Goal: Task Accomplishment & Management: Manage account settings

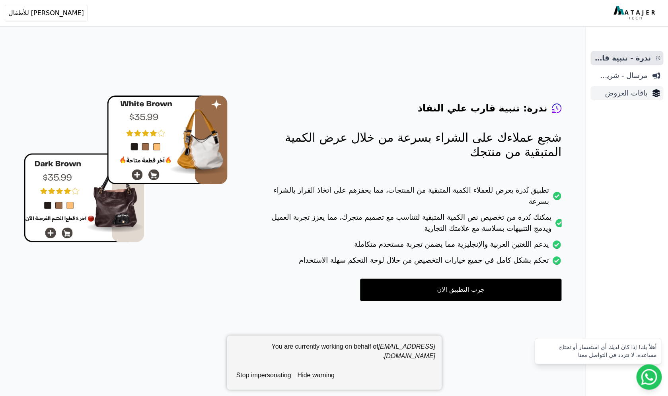
click at [629, 92] on span "باقات العروض" at bounding box center [621, 93] width 54 height 11
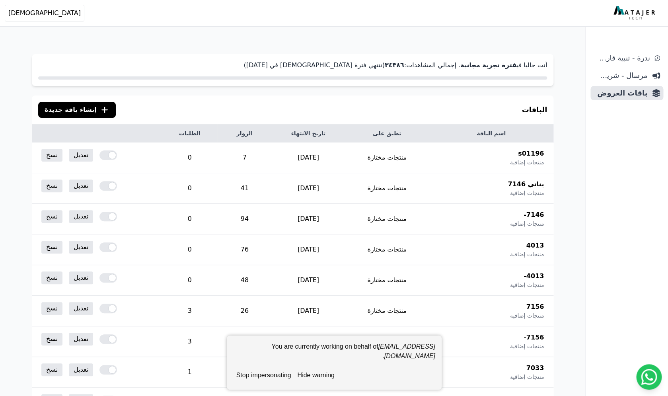
click at [322, 378] on button "hide warning" at bounding box center [315, 375] width 43 height 16
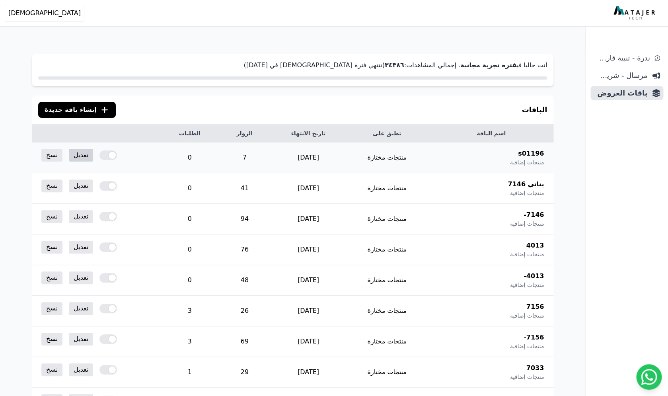
click at [75, 156] on link "تعديل" at bounding box center [81, 155] width 24 height 13
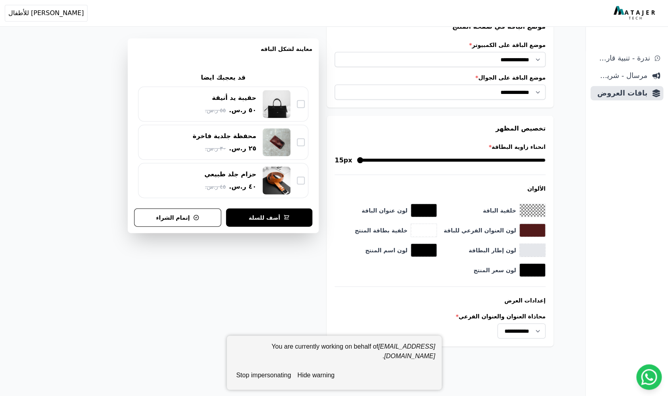
scroll to position [669, 0]
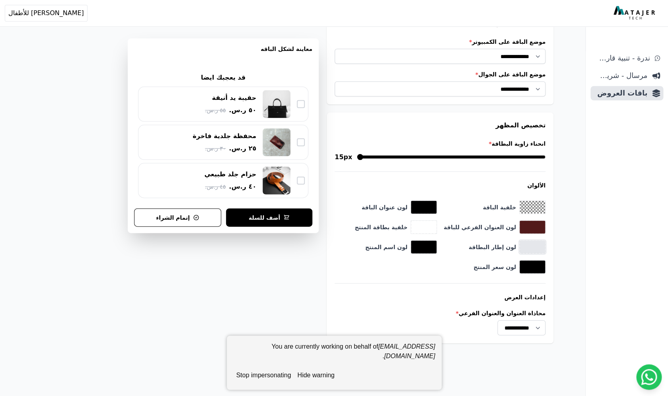
click at [526, 240] on button "toggle color picker dialog" at bounding box center [532, 246] width 25 height 13
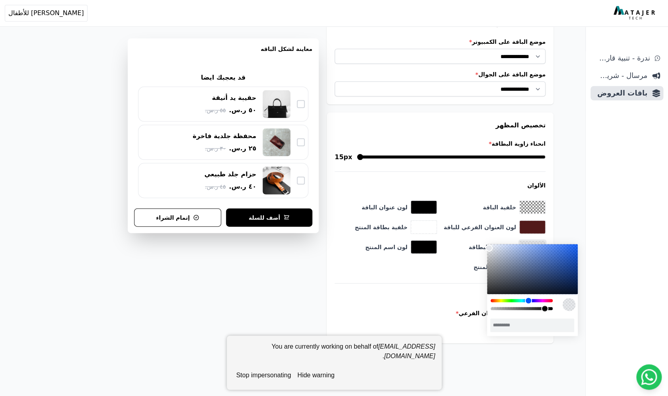
type input "*********"
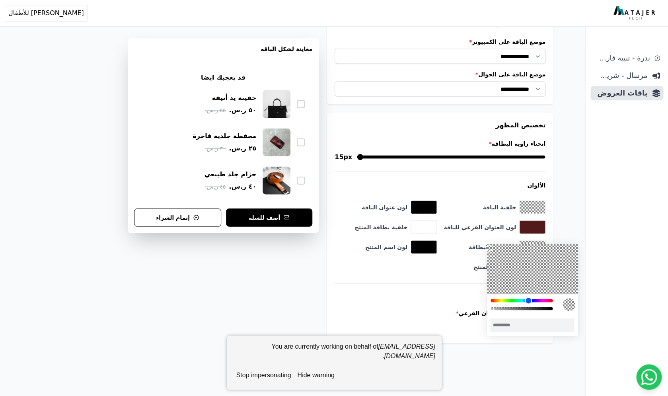
drag, startPoint x: 553, startPoint y: 309, endPoint x: 465, endPoint y: 314, distance: 88.1
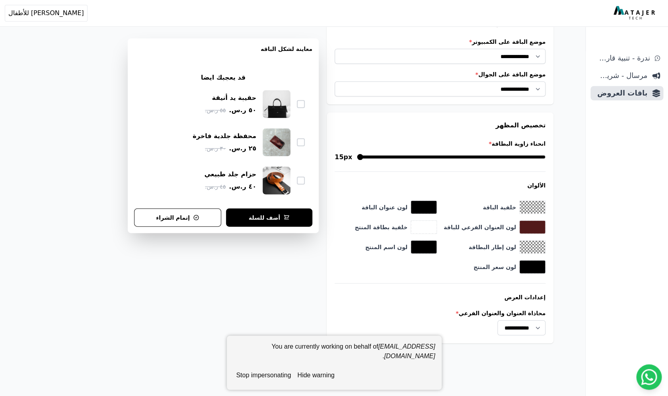
click at [176, 100] on div "حقيبة يد أنيقة ٥٠ ر.س. ٥٥ ر.س." at bounding box center [199, 103] width 115 height 21
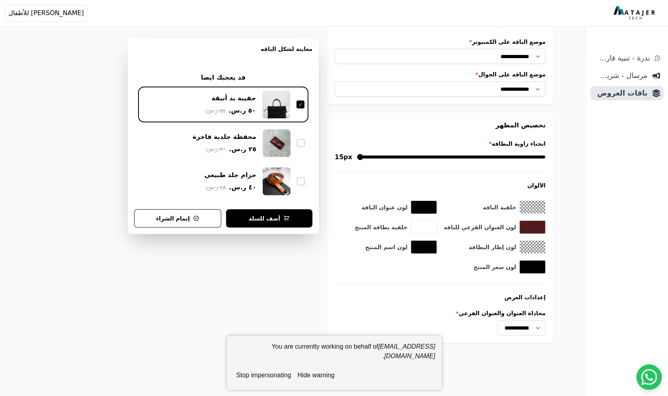
click at [176, 100] on div "حقيبة يد أنيقة ٥٠ ر.س. ٥٥ ر.س." at bounding box center [199, 104] width 114 height 21
